Goal: Book appointment/travel/reservation

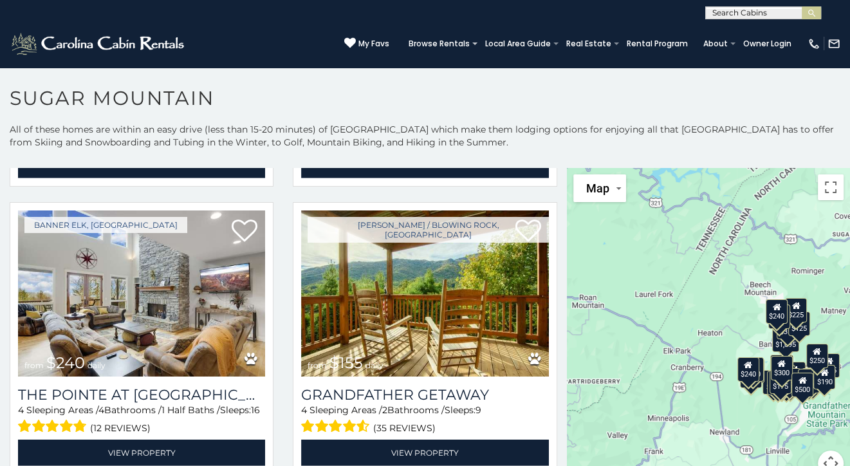
scroll to position [2856, 0]
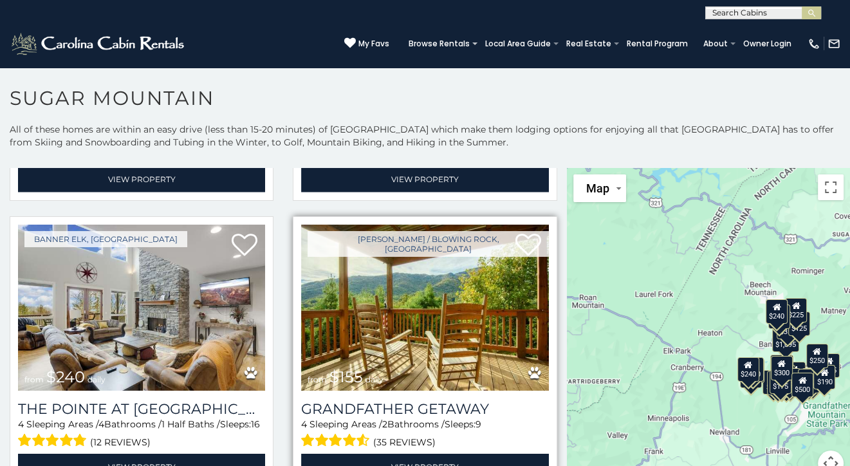
click at [351, 309] on img at bounding box center [424, 307] width 247 height 165
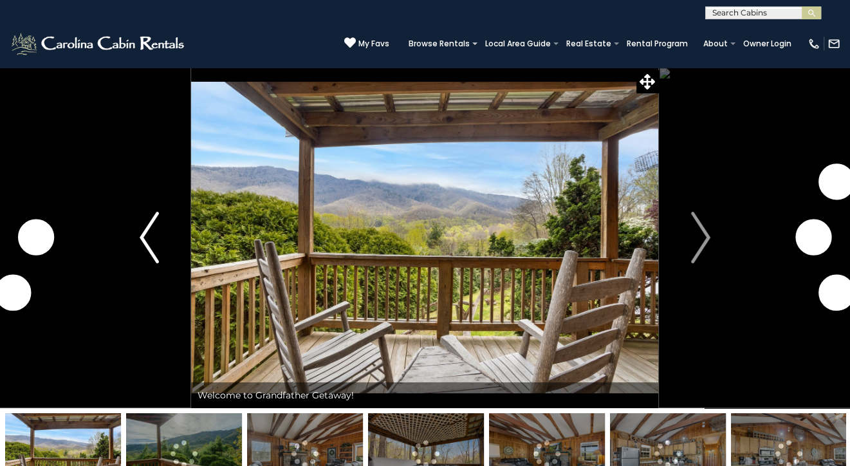
click at [155, 237] on img "Previous" at bounding box center [149, 238] width 19 height 52
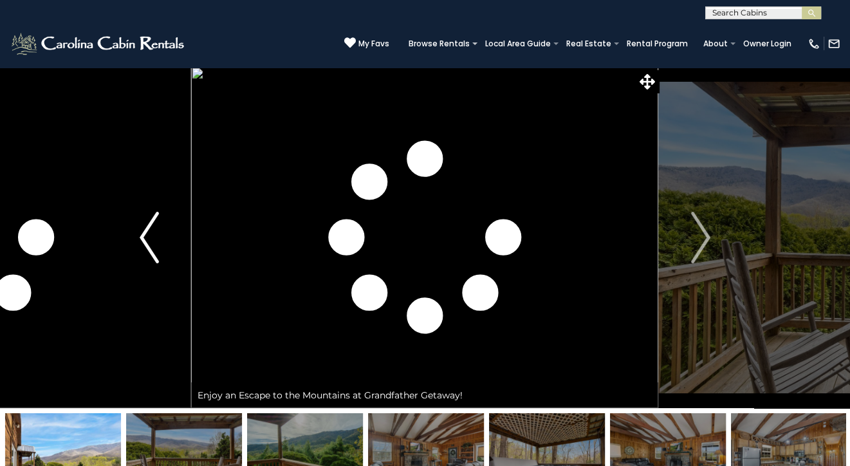
click at [145, 239] on img "Previous" at bounding box center [149, 238] width 19 height 52
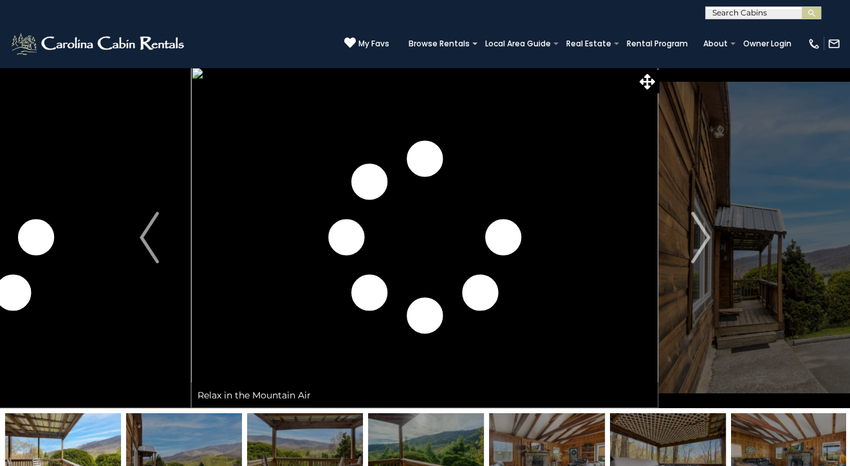
click at [86, 432] on img at bounding box center [63, 453] width 116 height 80
click at [699, 248] on img "Next" at bounding box center [700, 238] width 19 height 52
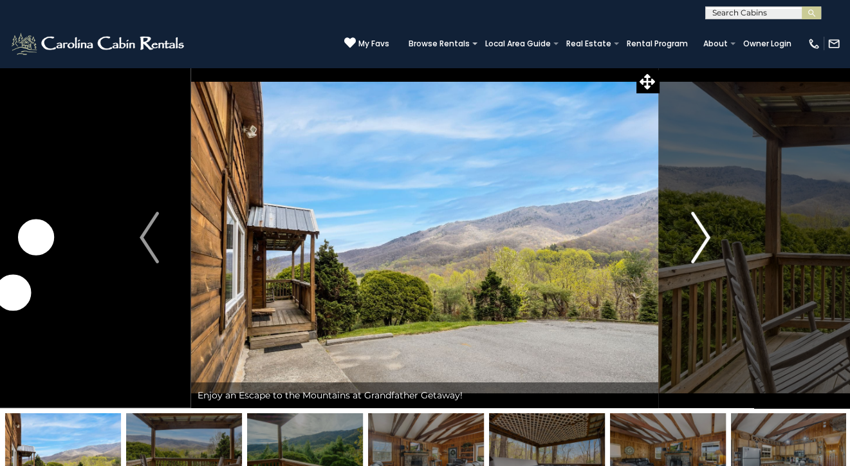
click at [692, 249] on img "Next" at bounding box center [700, 238] width 19 height 52
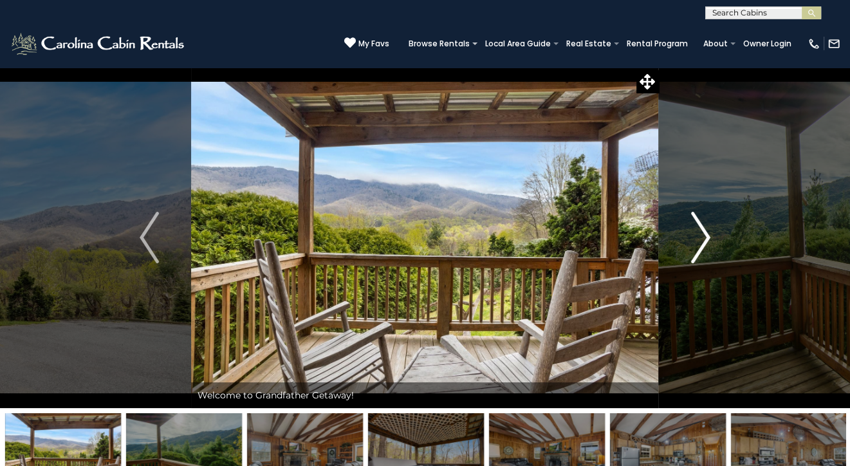
click at [690, 243] on button "Next" at bounding box center [701, 237] width 84 height 341
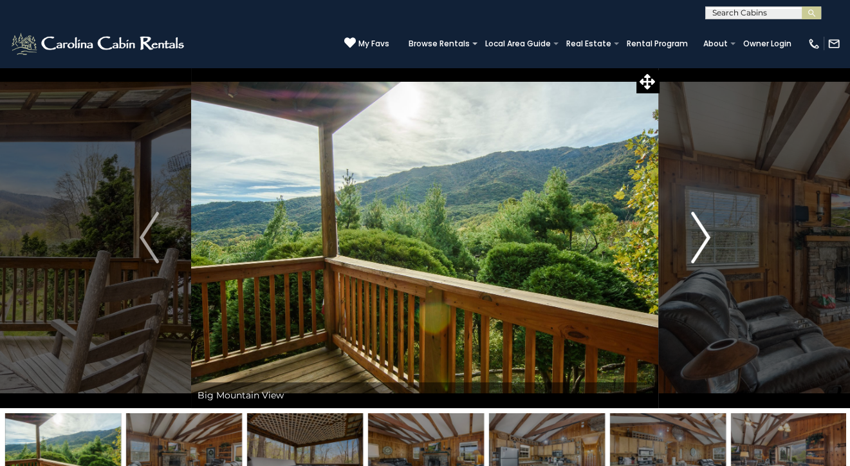
click at [688, 242] on button "Next" at bounding box center [701, 237] width 84 height 341
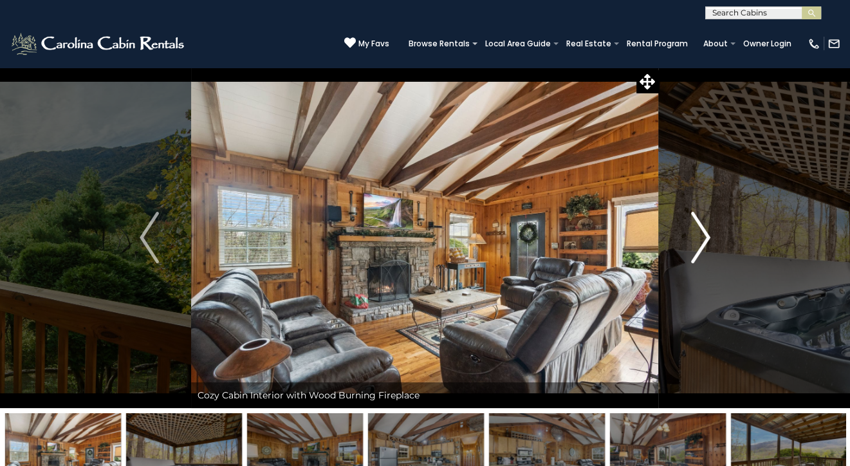
click at [695, 247] on img "Next" at bounding box center [700, 238] width 19 height 52
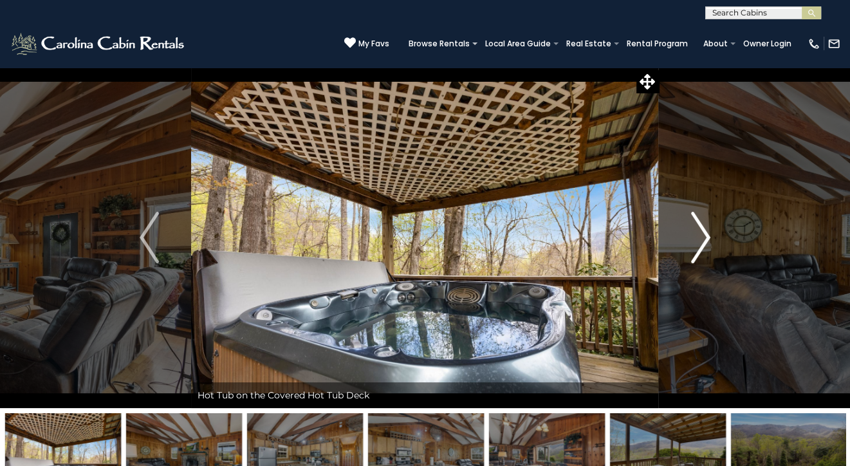
click at [695, 246] on img "Next" at bounding box center [700, 238] width 19 height 52
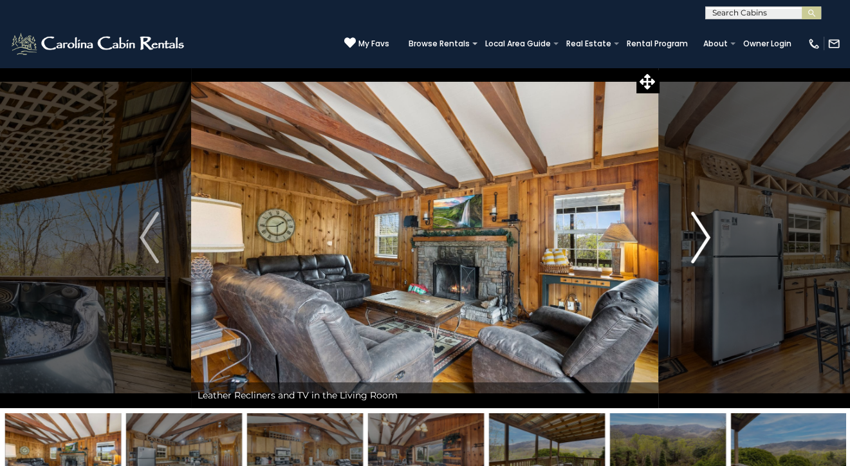
click at [695, 239] on img "Next" at bounding box center [700, 238] width 19 height 52
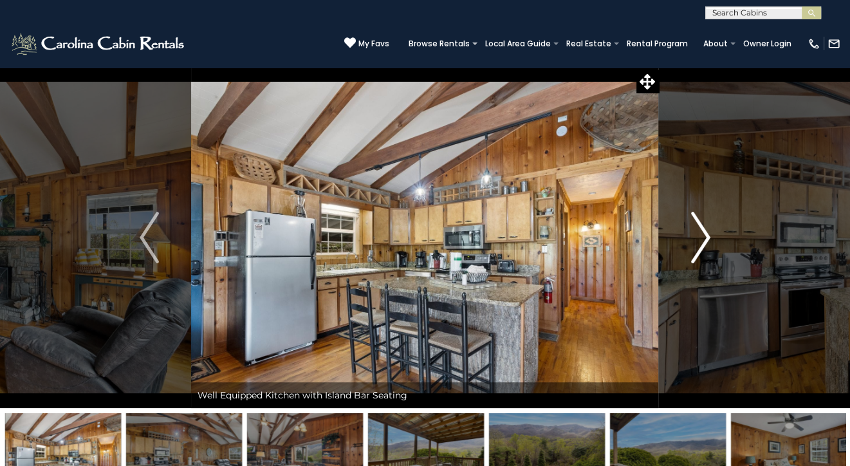
click at [695, 241] on img "Next" at bounding box center [700, 238] width 19 height 52
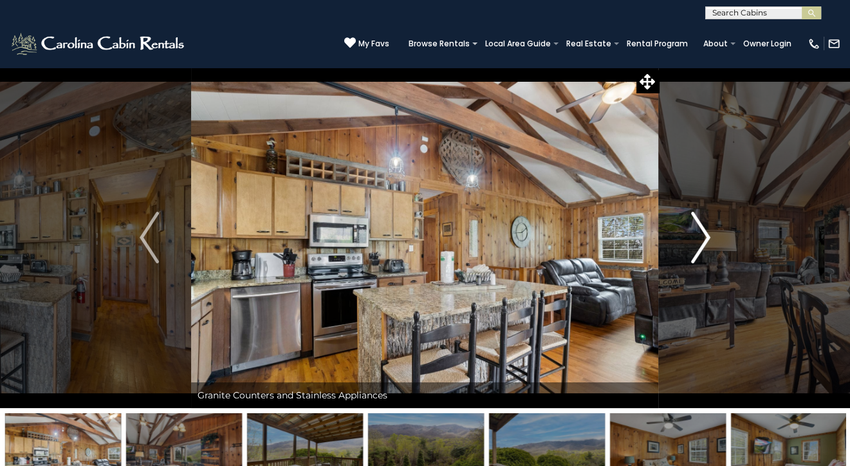
click at [693, 239] on img "Next" at bounding box center [700, 238] width 19 height 52
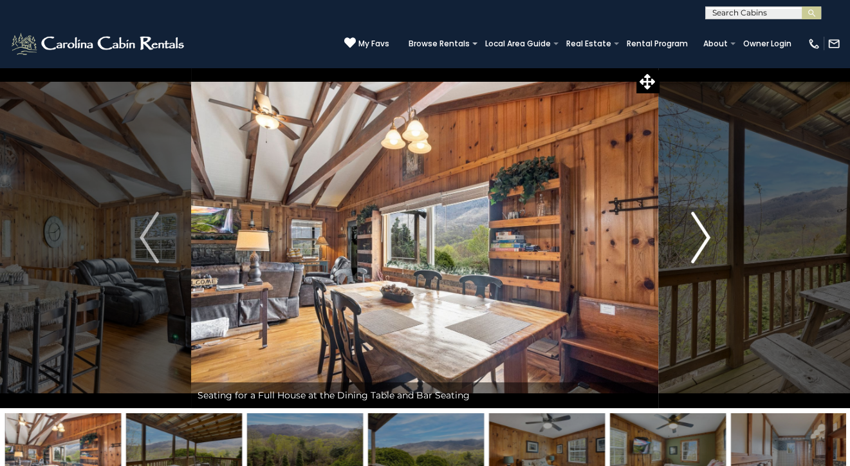
click at [692, 239] on img "Next" at bounding box center [700, 238] width 19 height 52
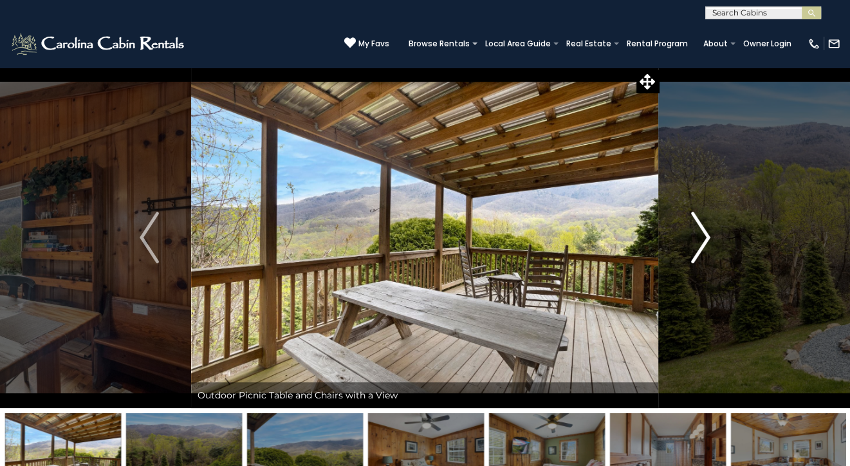
click at [693, 238] on img "Next" at bounding box center [700, 238] width 19 height 52
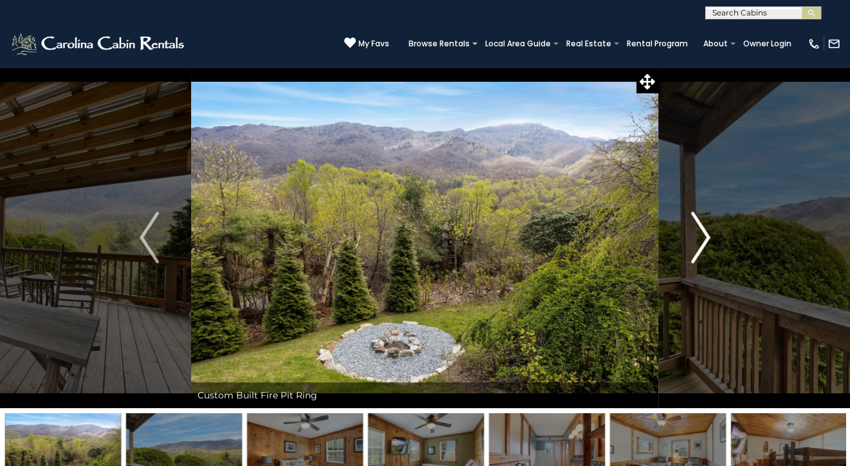
click at [699, 239] on img "Next" at bounding box center [700, 238] width 19 height 52
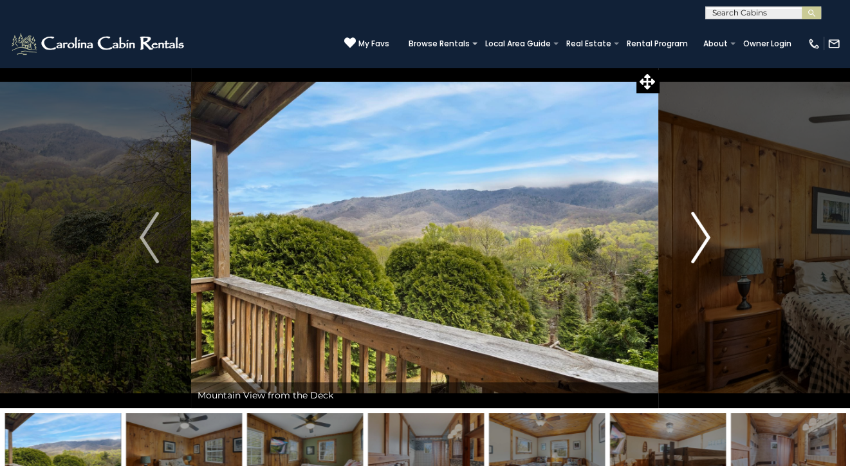
click at [697, 237] on img "Next" at bounding box center [700, 238] width 19 height 52
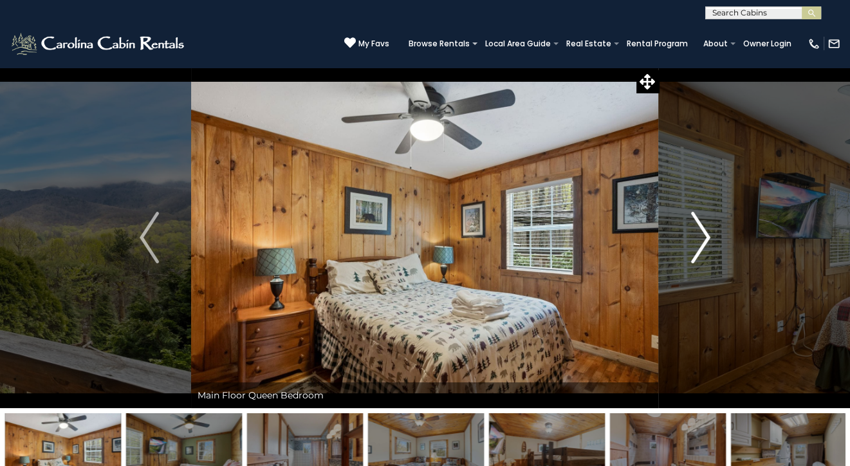
click at [696, 238] on img "Next" at bounding box center [700, 238] width 19 height 52
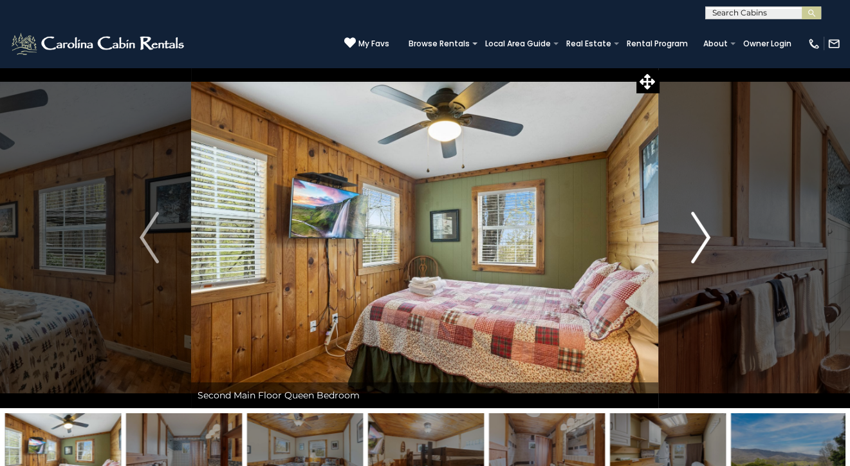
click at [690, 230] on button "Next" at bounding box center [701, 237] width 84 height 341
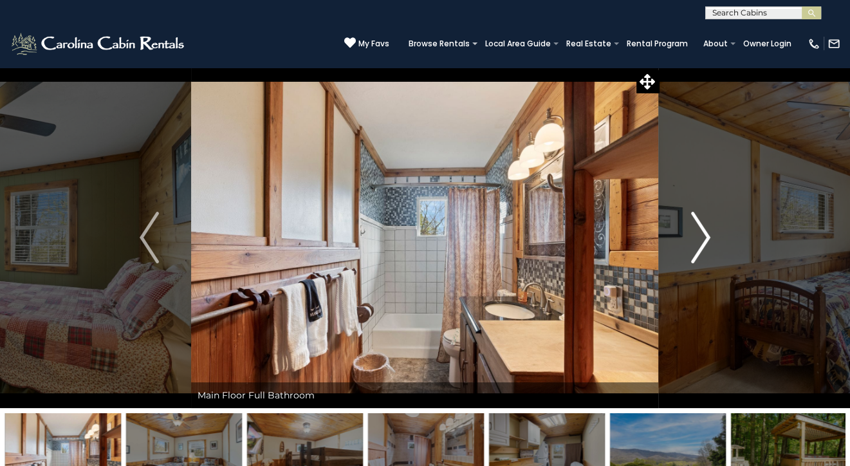
click at [691, 232] on img "Next" at bounding box center [700, 238] width 19 height 52
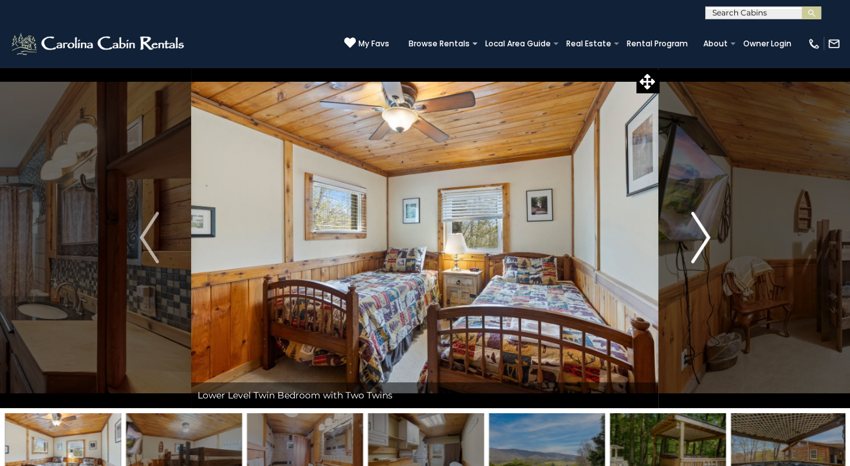
click at [693, 234] on img "Next" at bounding box center [700, 238] width 19 height 52
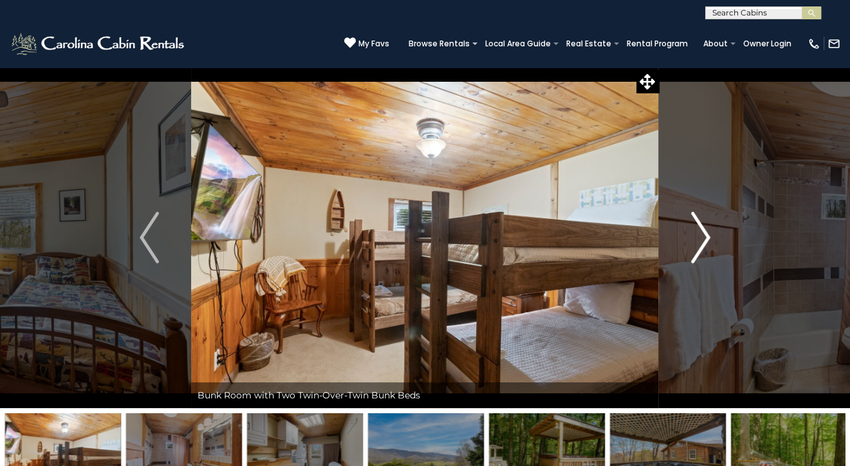
click at [692, 235] on img "Next" at bounding box center [700, 238] width 19 height 52
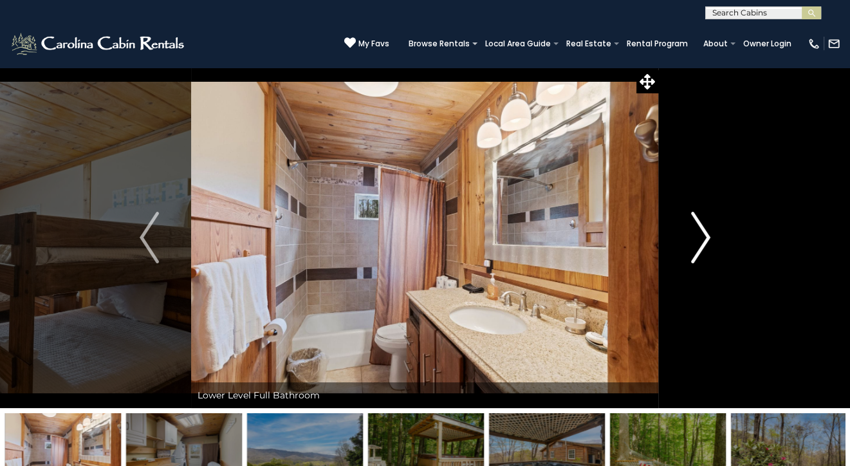
click at [690, 230] on button "Next" at bounding box center [701, 237] width 84 height 341
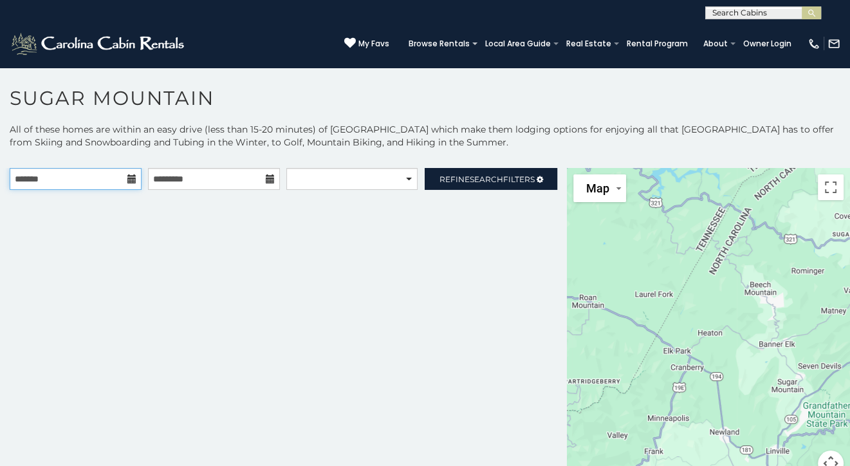
click at [88, 183] on input "text" at bounding box center [76, 179] width 132 height 22
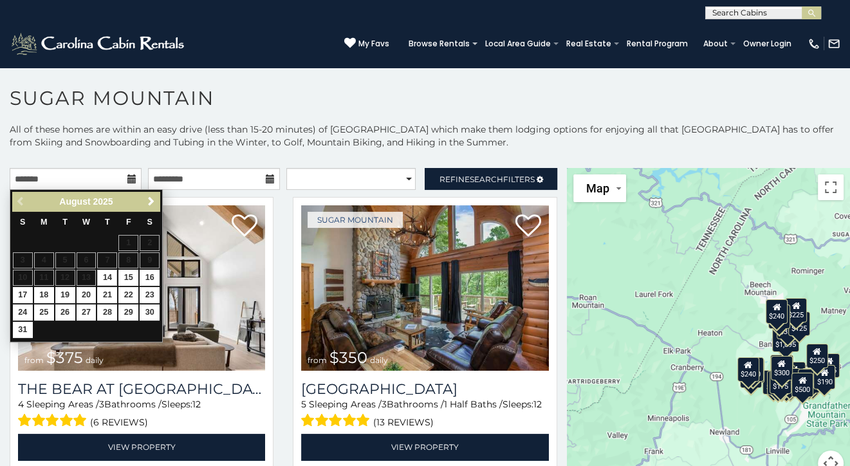
click at [150, 201] on span "Next" at bounding box center [151, 201] width 10 height 10
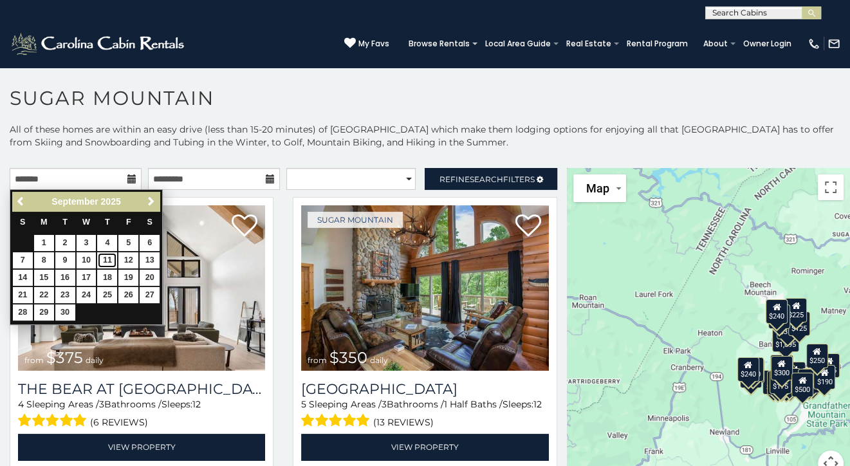
click at [109, 263] on link "11" at bounding box center [107, 260] width 20 height 16
type input "**********"
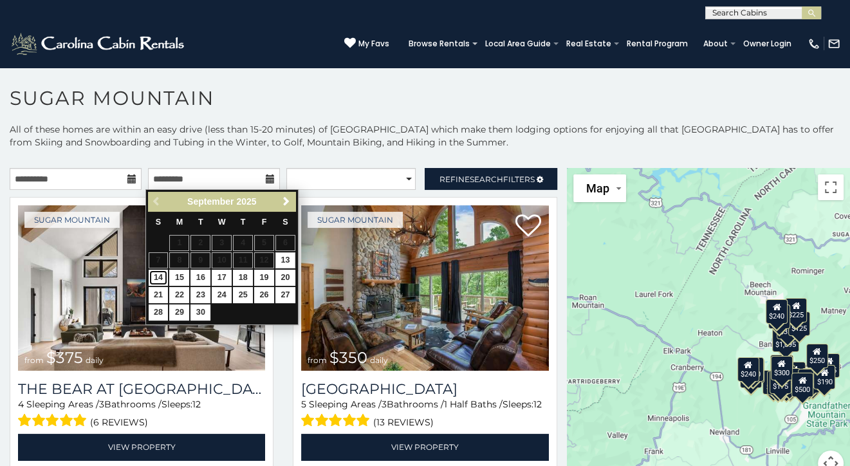
click at [158, 278] on link "14" at bounding box center [159, 278] width 20 height 16
type input "**********"
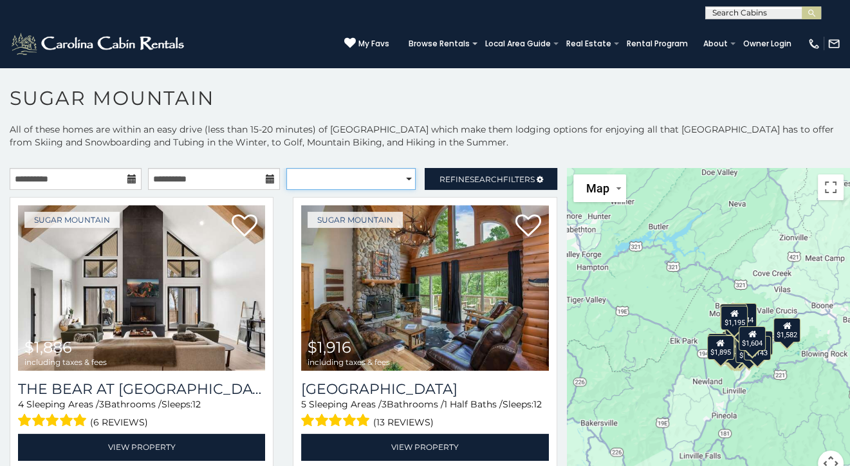
click at [385, 178] on select "**********" at bounding box center [350, 179] width 129 height 22
select select "*********"
click at [286, 168] on select "**********" at bounding box center [350, 179] width 129 height 22
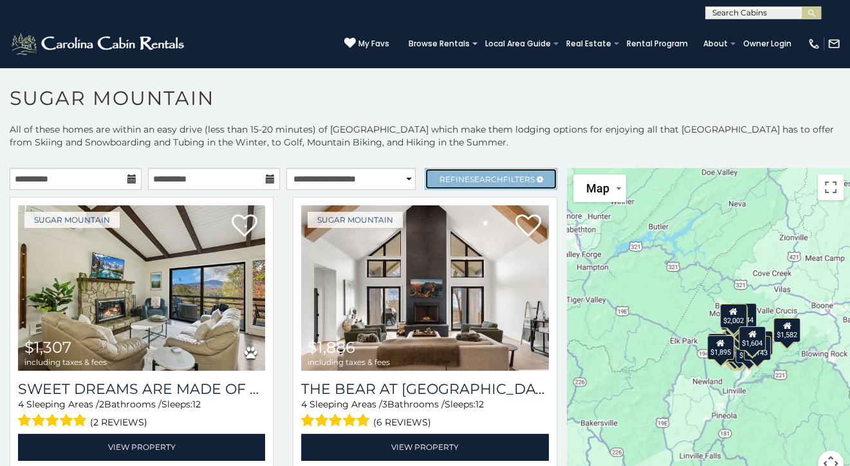
click at [455, 175] on span "Refine Search Filters" at bounding box center [487, 179] width 95 height 10
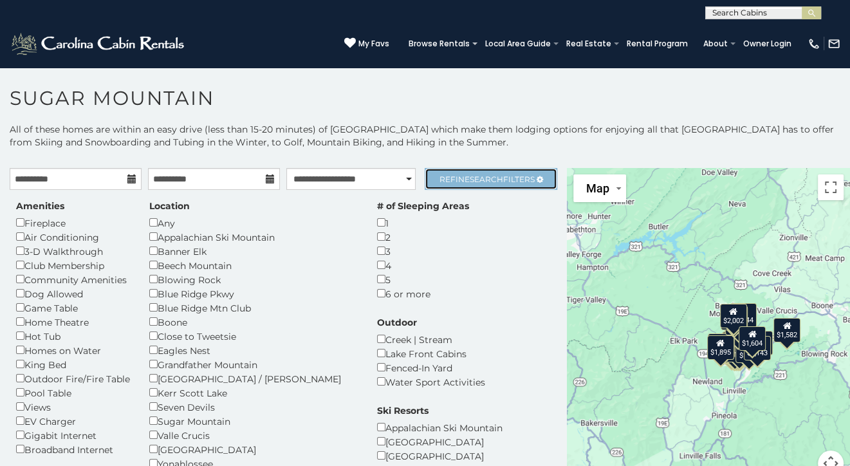
click at [469, 183] on link "Refine Search Filters" at bounding box center [491, 179] width 132 height 22
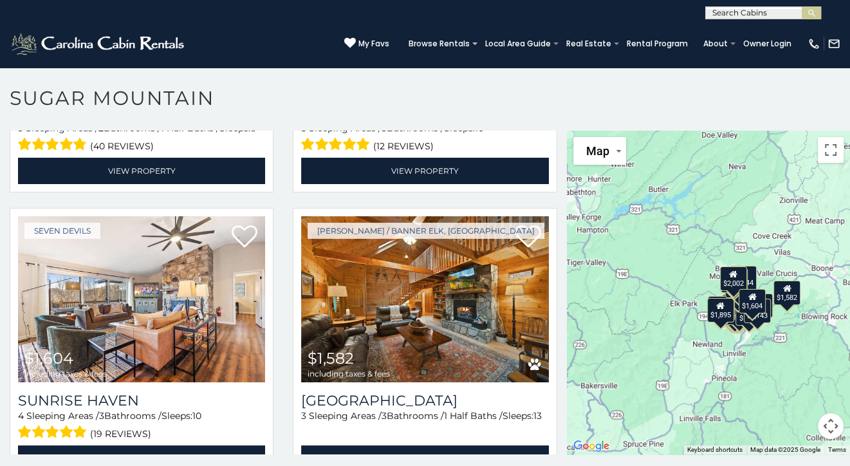
scroll to position [6, 0]
